Goal: Entertainment & Leisure: Consume media (video, audio)

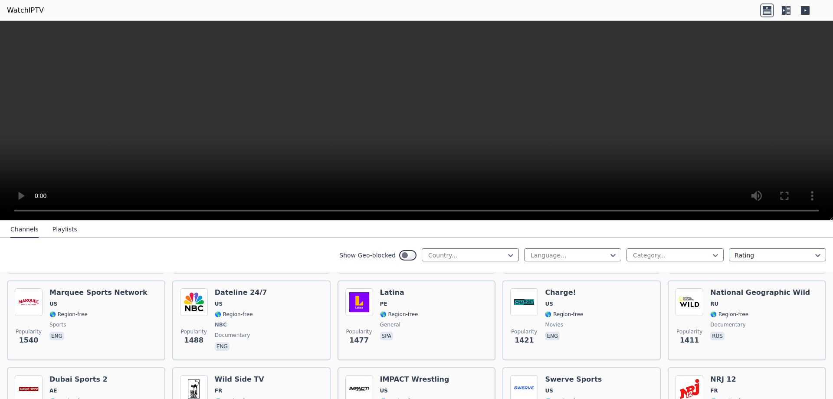
scroll to position [867, 0]
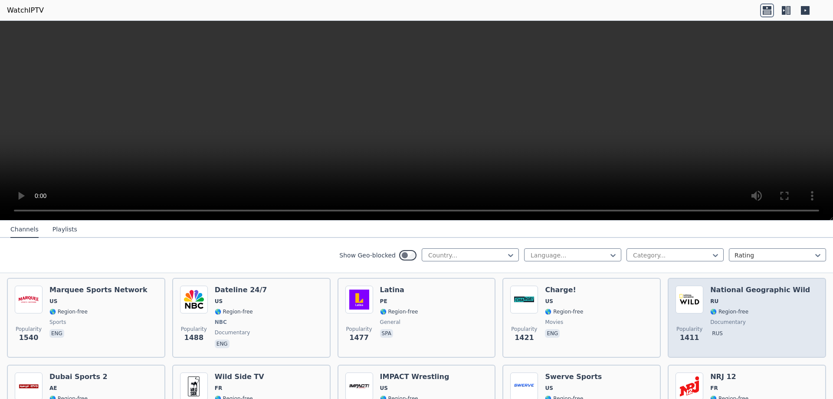
click at [686, 290] on img at bounding box center [689, 299] width 28 height 28
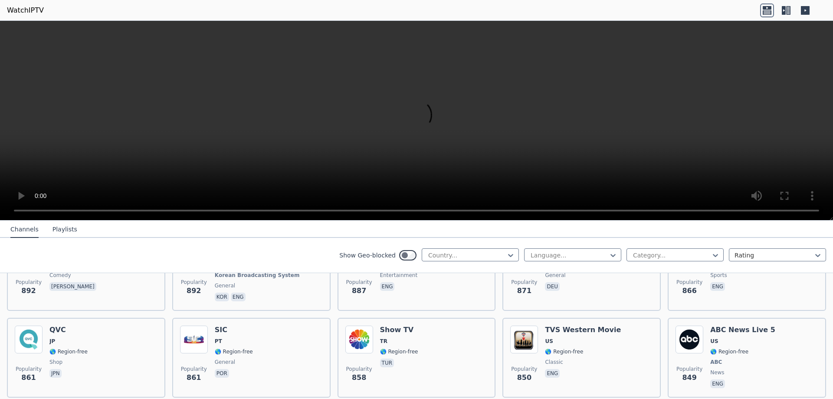
scroll to position [1821, 0]
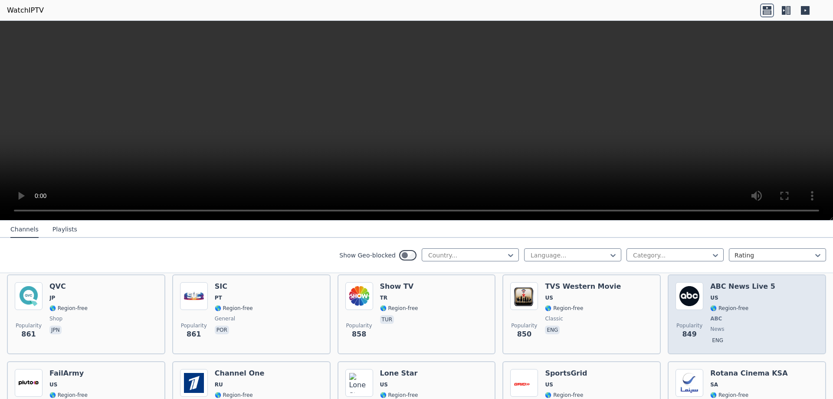
click at [680, 284] on img at bounding box center [689, 296] width 28 height 28
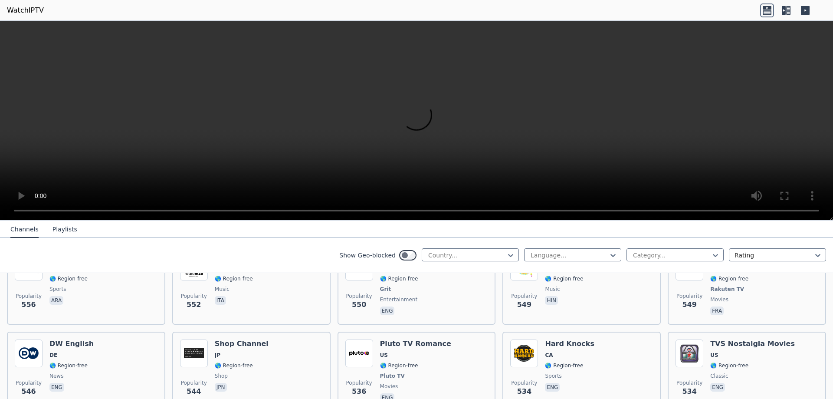
scroll to position [3123, 0]
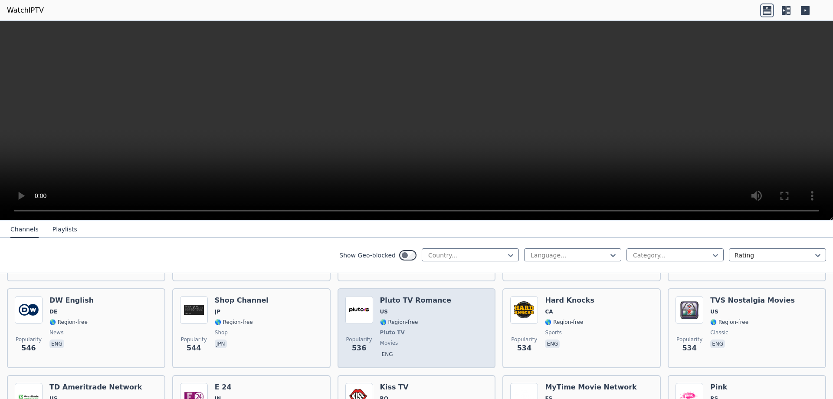
click at [360, 296] on img at bounding box center [359, 310] width 28 height 28
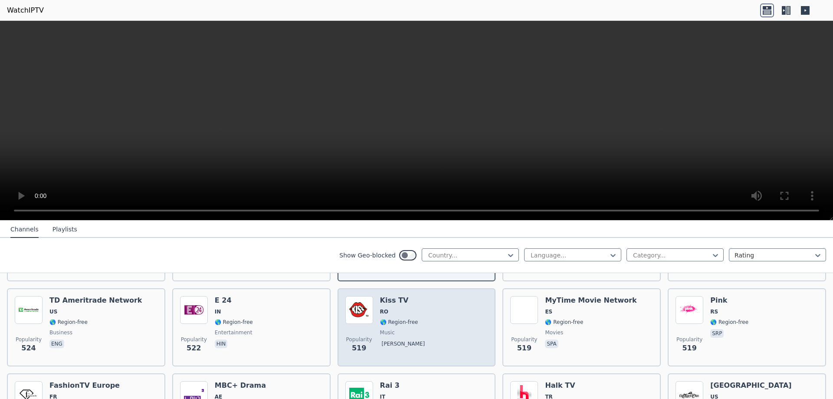
click at [356, 296] on img at bounding box center [359, 310] width 28 height 28
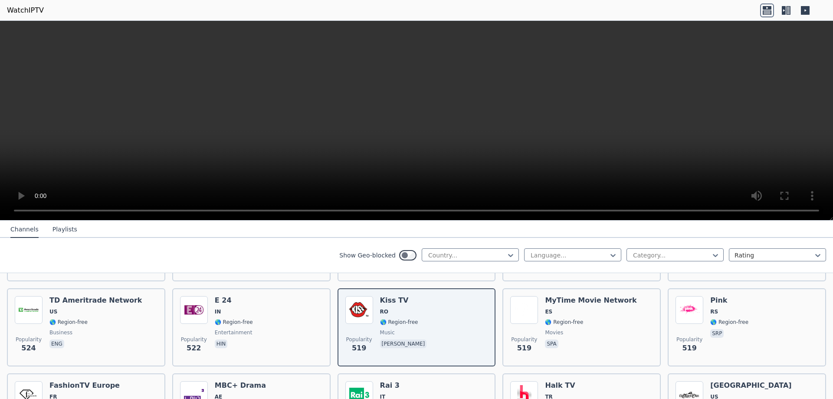
click at [452, 230] on nav "Channels Playlists" at bounding box center [416, 228] width 833 height 17
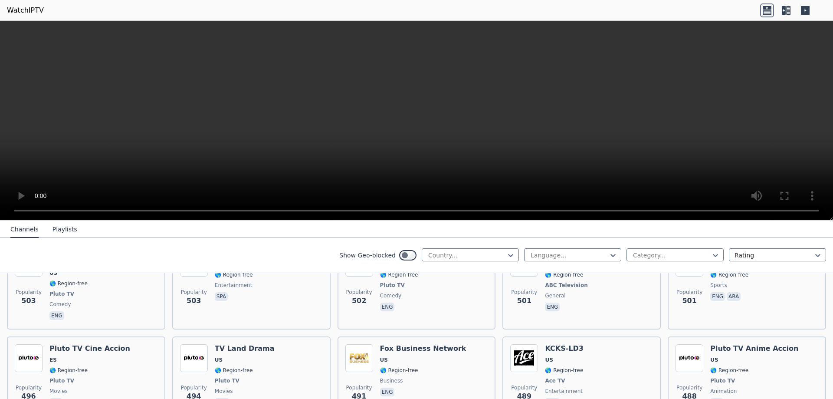
scroll to position [3513, 0]
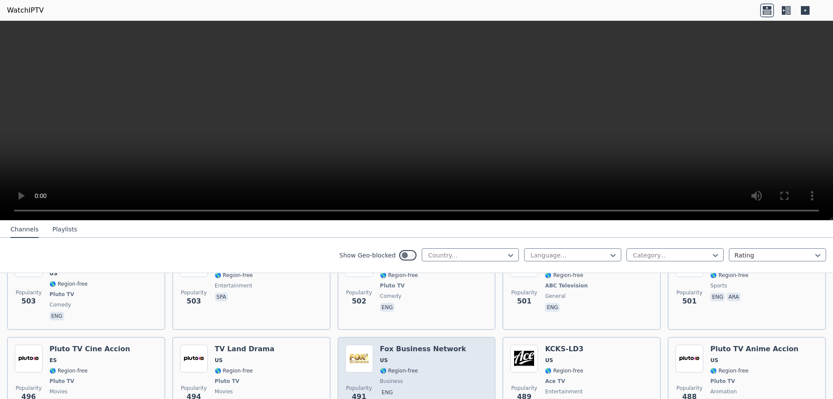
click at [356, 344] on img at bounding box center [359, 358] width 28 height 28
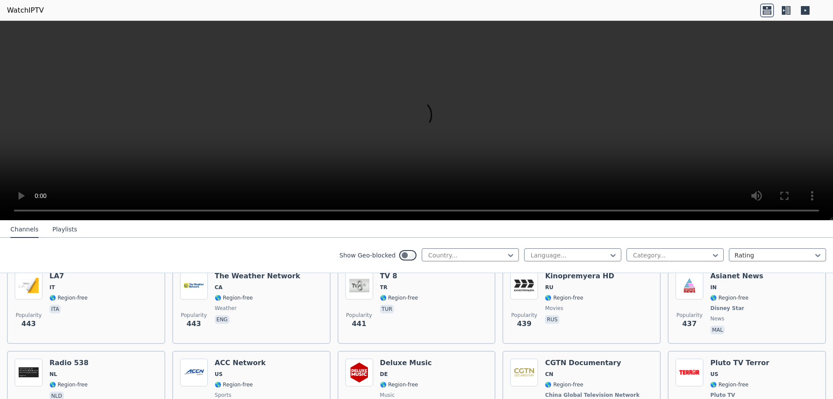
scroll to position [3947, 0]
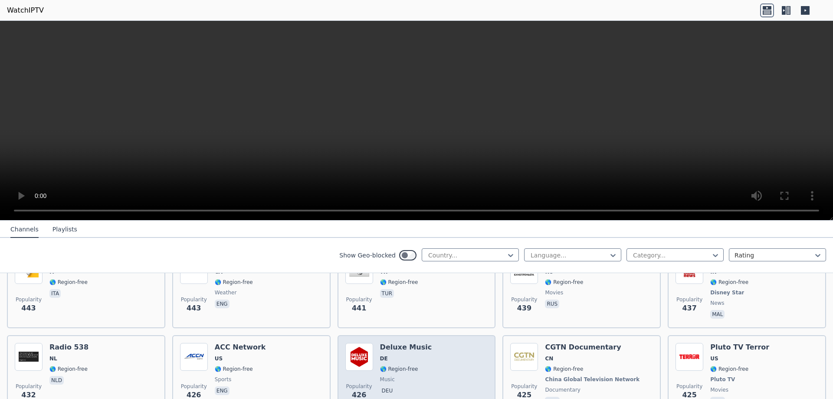
click at [360, 343] on img at bounding box center [359, 357] width 28 height 28
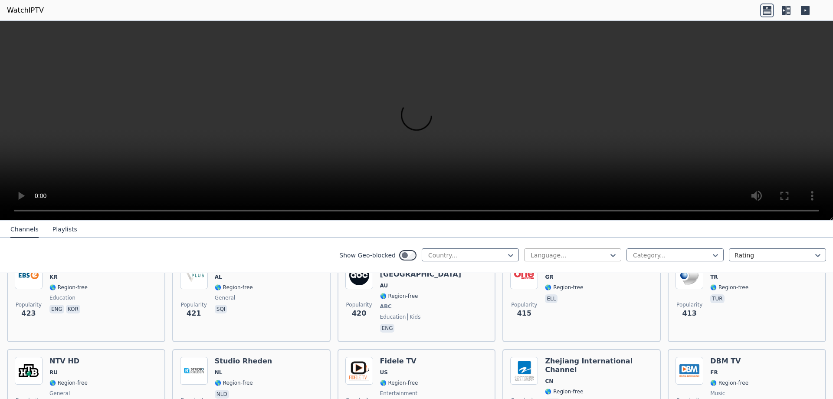
scroll to position [4077, 0]
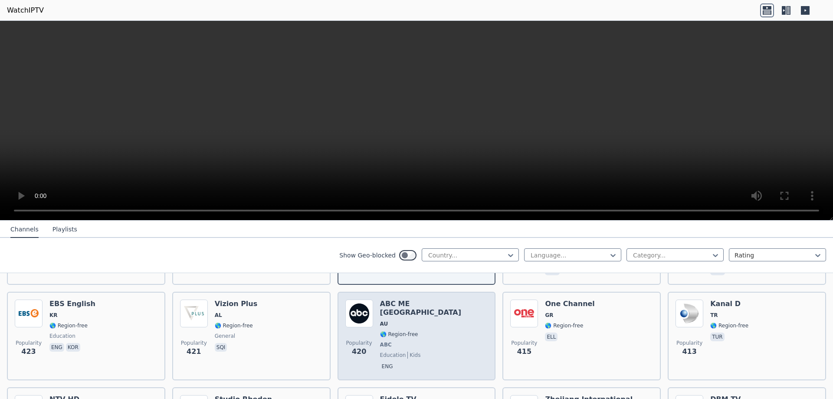
click at [346, 299] on img at bounding box center [359, 313] width 28 height 28
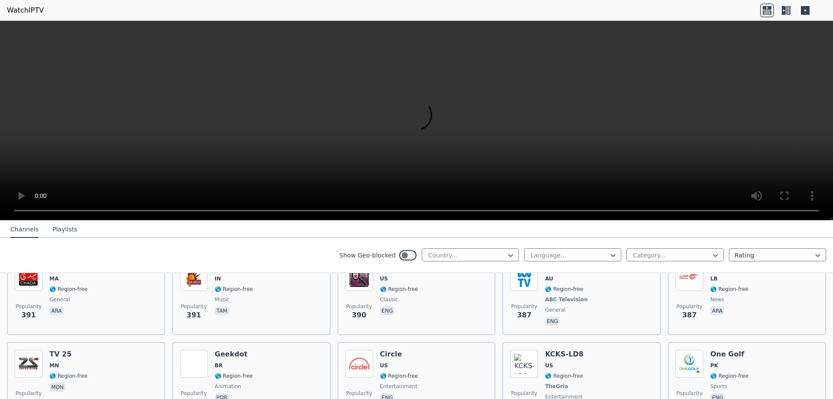
scroll to position [4311, 0]
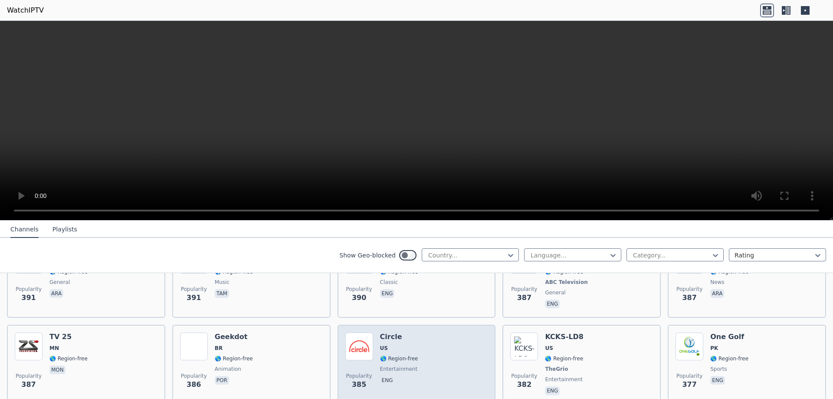
click at [359, 332] on img at bounding box center [359, 346] width 28 height 28
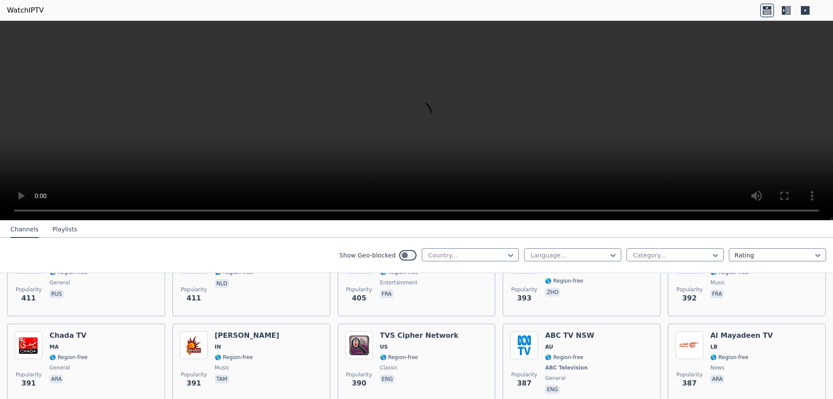
scroll to position [4224, 0]
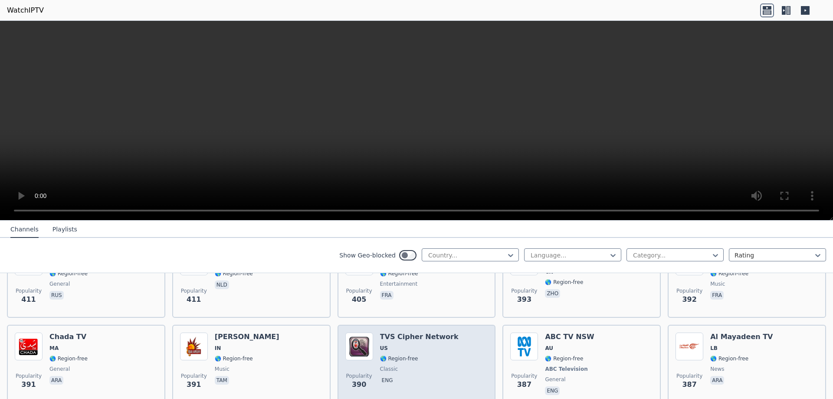
click at [349, 332] on img at bounding box center [359, 346] width 28 height 28
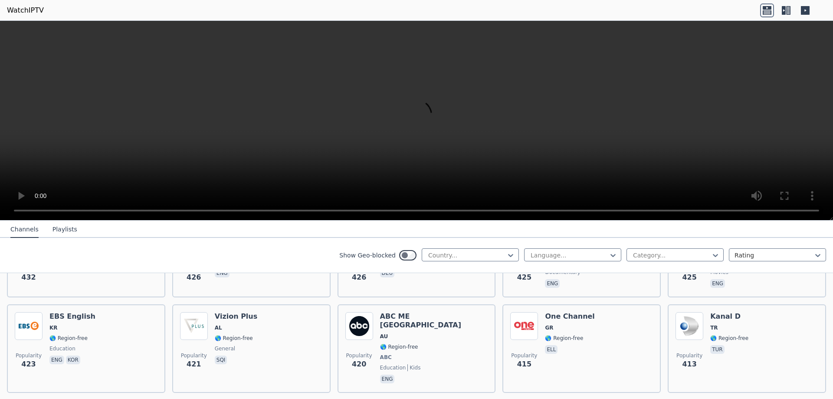
scroll to position [4051, 0]
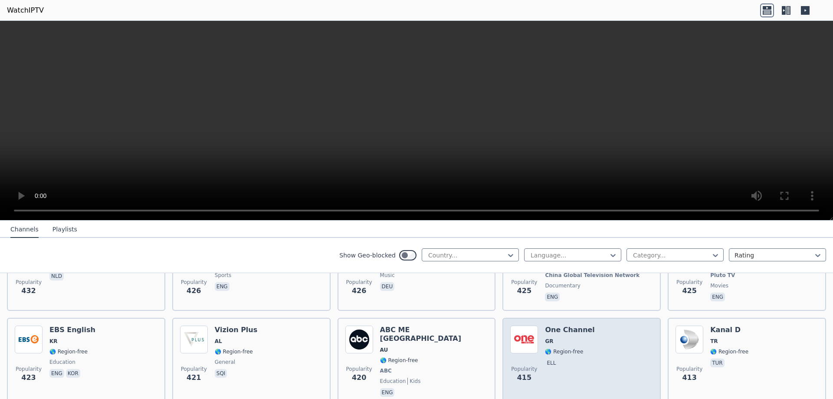
click at [518, 325] on img at bounding box center [524, 339] width 28 height 28
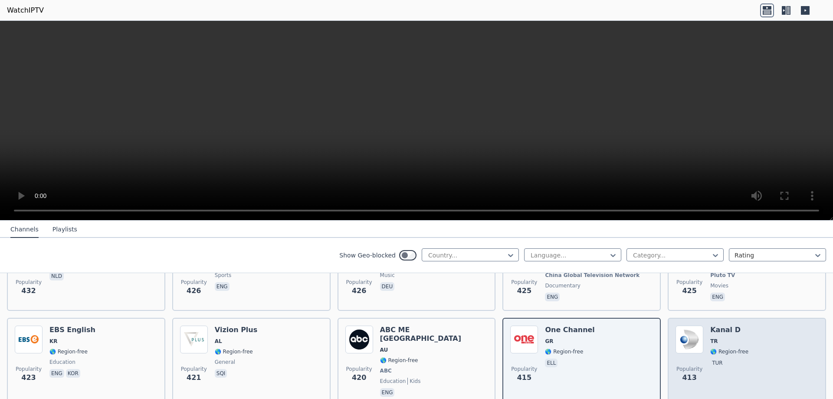
click at [678, 325] on img at bounding box center [689, 339] width 28 height 28
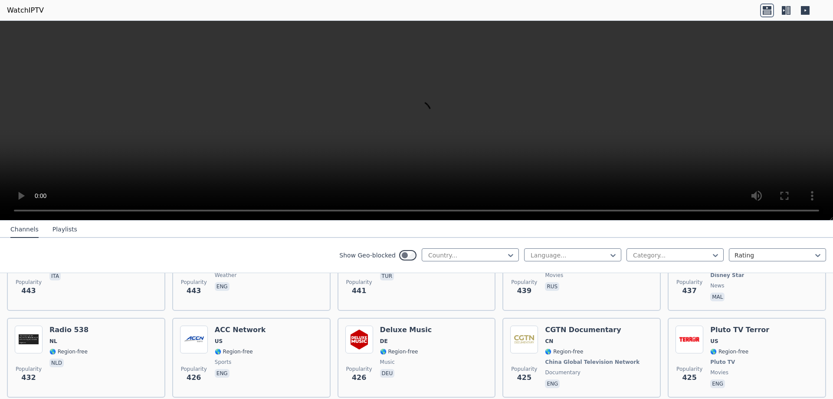
scroll to position [3921, 0]
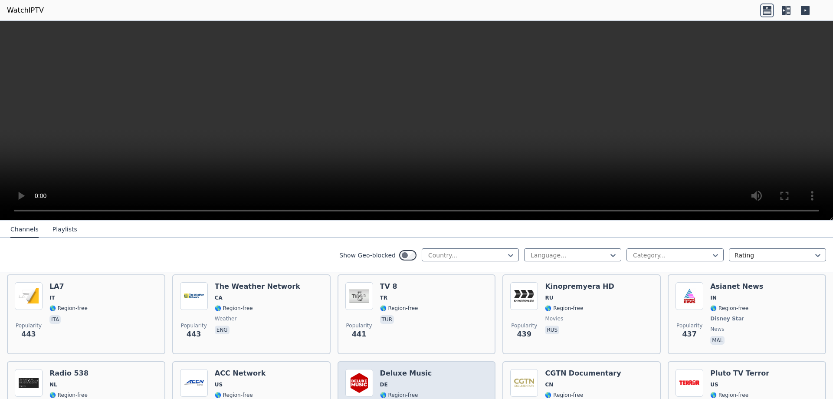
click at [355, 369] on img at bounding box center [359, 383] width 28 height 28
